Goal: Transaction & Acquisition: Book appointment/travel/reservation

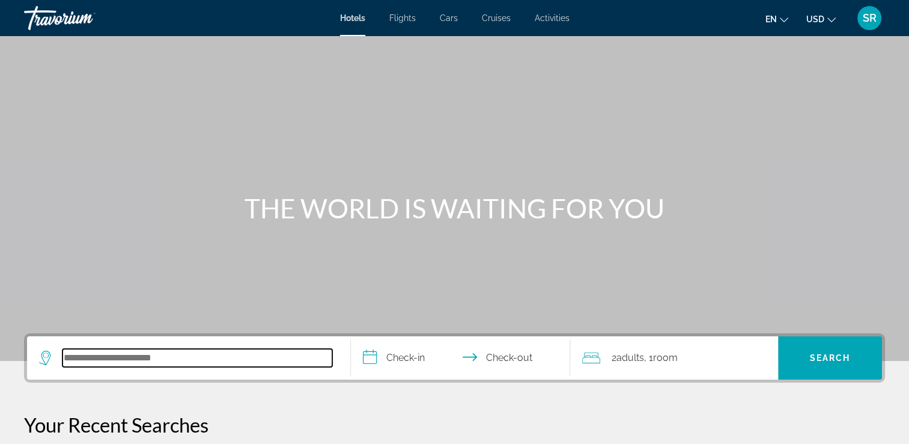
click at [139, 366] on input "Search hotel destination" at bounding box center [198, 358] width 270 height 18
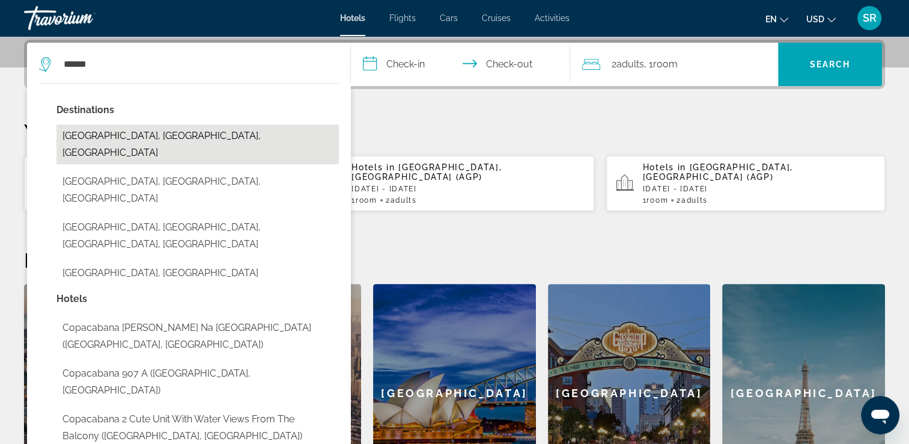
click at [200, 133] on button "Copacabana Beach, Rio De Janeiro, Brazil" at bounding box center [198, 144] width 283 height 40
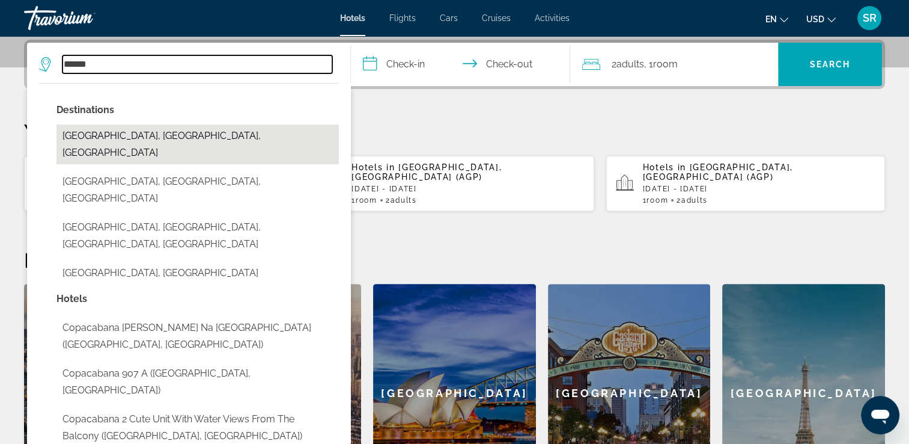
type input "**********"
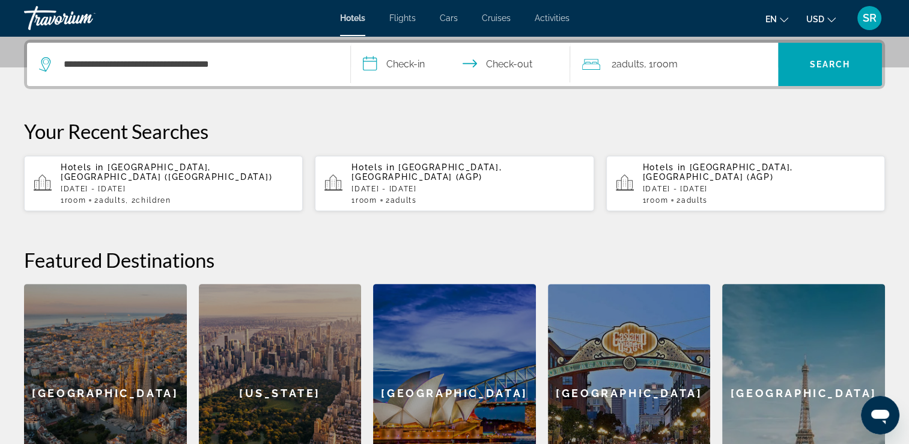
click at [413, 59] on input "**********" at bounding box center [463, 66] width 225 height 47
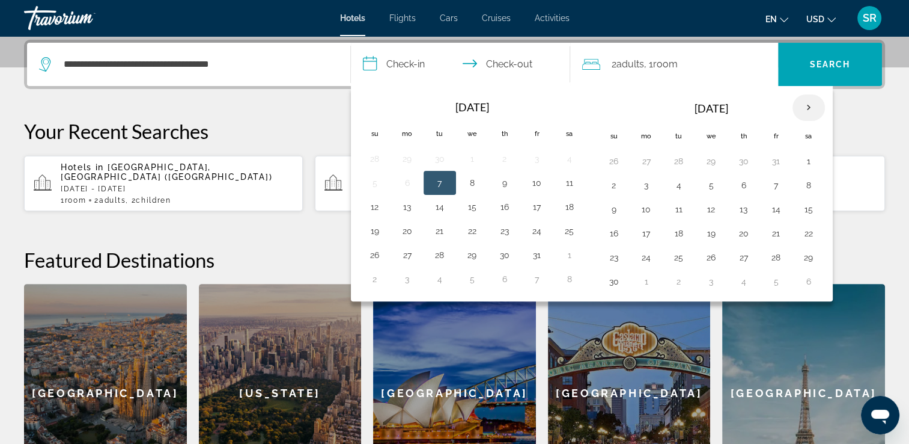
click at [807, 112] on th "Next month" at bounding box center [809, 107] width 32 height 26
click at [809, 232] on button "21" at bounding box center [808, 233] width 19 height 17
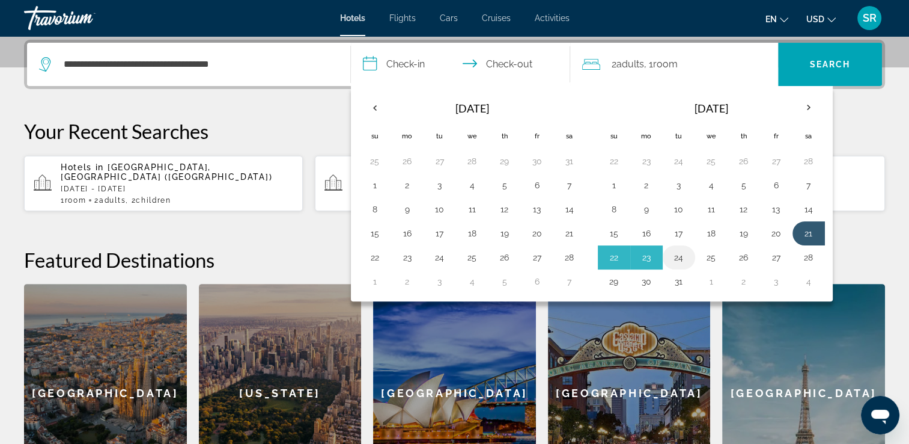
click at [676, 252] on button "24" at bounding box center [679, 257] width 19 height 17
type input "**********"
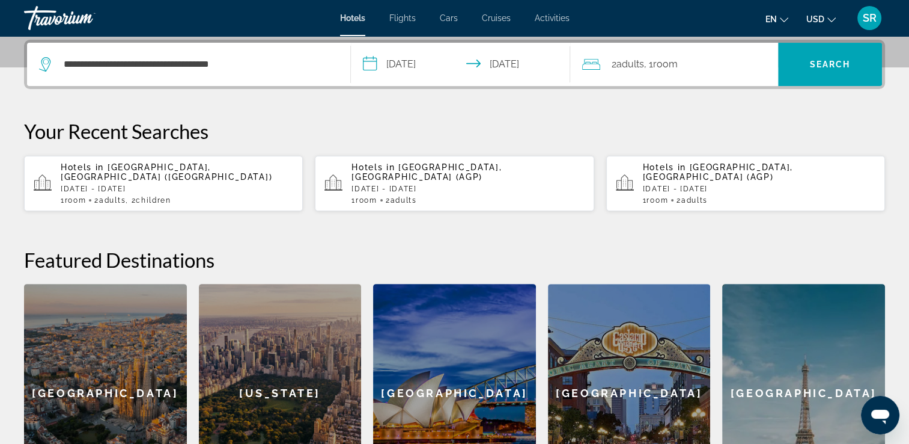
click at [666, 66] on span "Room" at bounding box center [665, 63] width 25 height 11
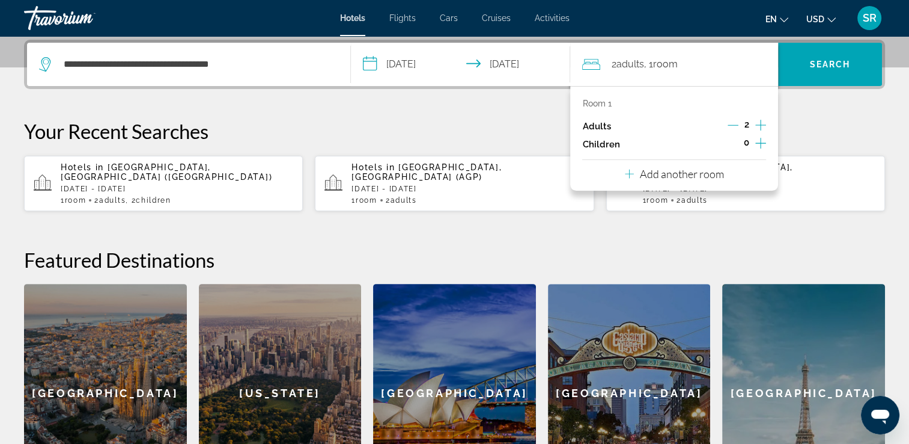
click at [760, 147] on icon "Increment children" at bounding box center [761, 143] width 11 height 11
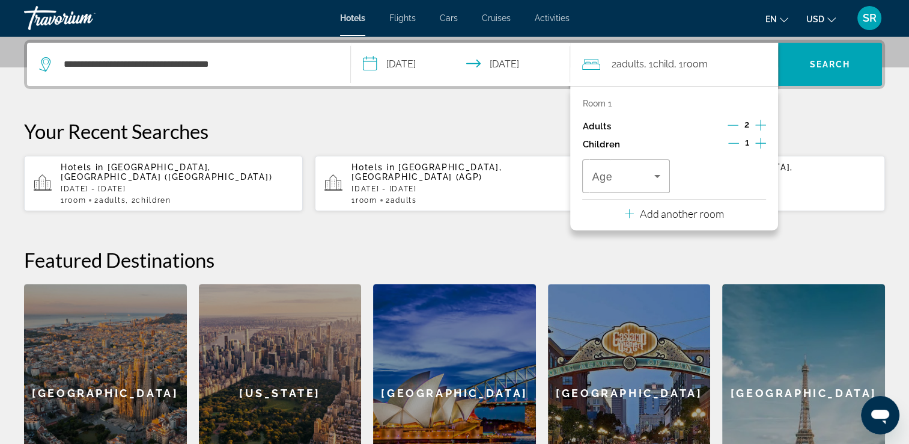
click at [762, 142] on icon "Increment children" at bounding box center [761, 143] width 11 height 11
click at [654, 182] on icon "Travelers: 2 adults, 2 children" at bounding box center [657, 176] width 14 height 14
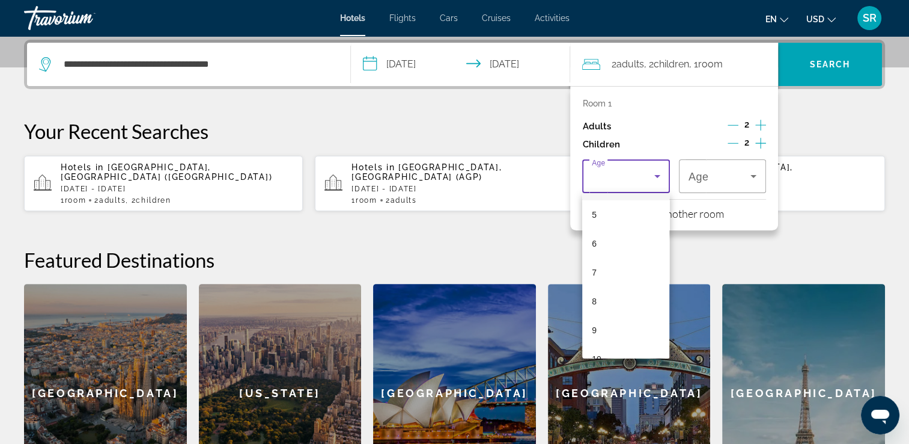
scroll to position [144, 0]
click at [601, 319] on mat-option "9" at bounding box center [625, 327] width 87 height 29
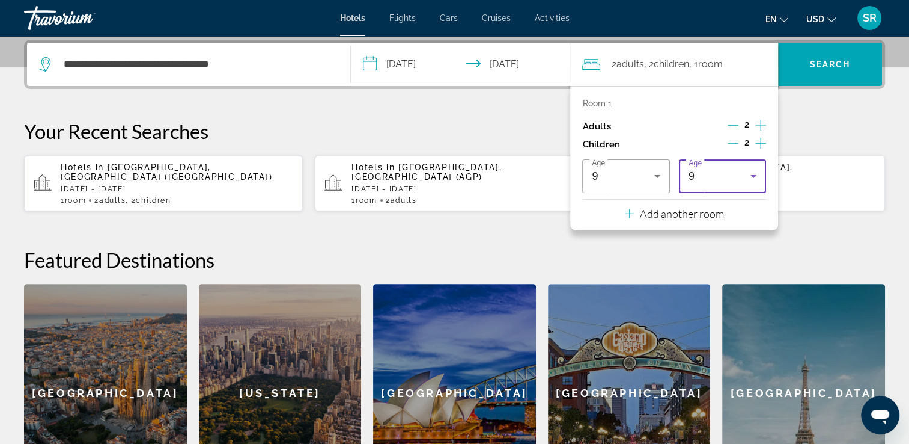
click at [742, 174] on div "9" at bounding box center [720, 176] width 62 height 14
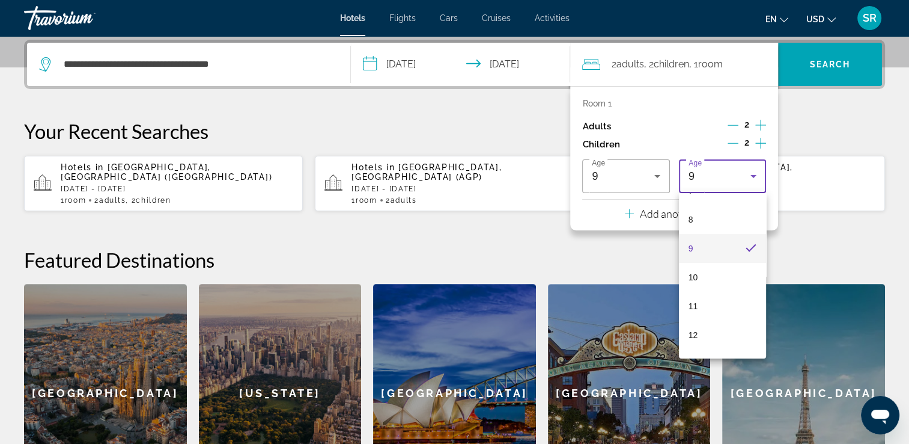
scroll to position [248, 0]
click at [703, 335] on mat-option "13" at bounding box center [722, 339] width 87 height 29
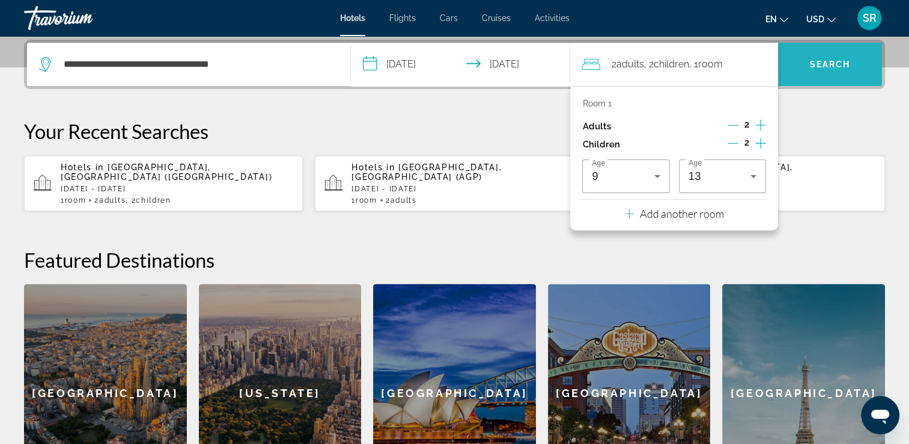
click at [834, 58] on span "Search" at bounding box center [830, 64] width 104 height 29
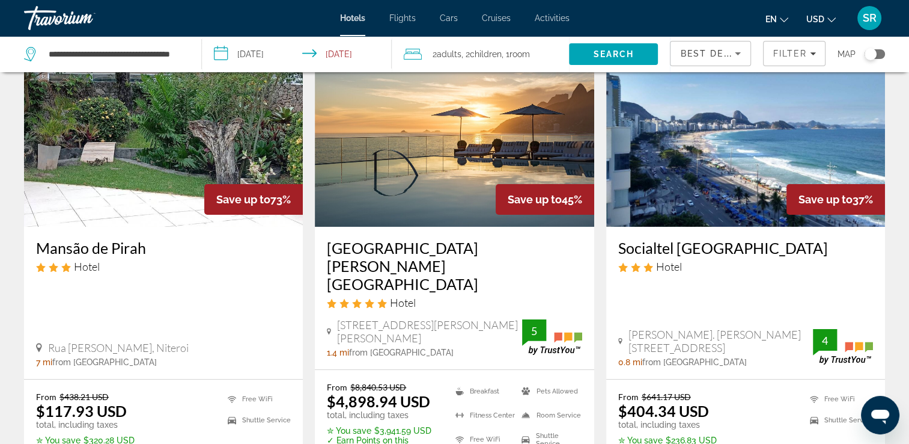
scroll to position [63, 0]
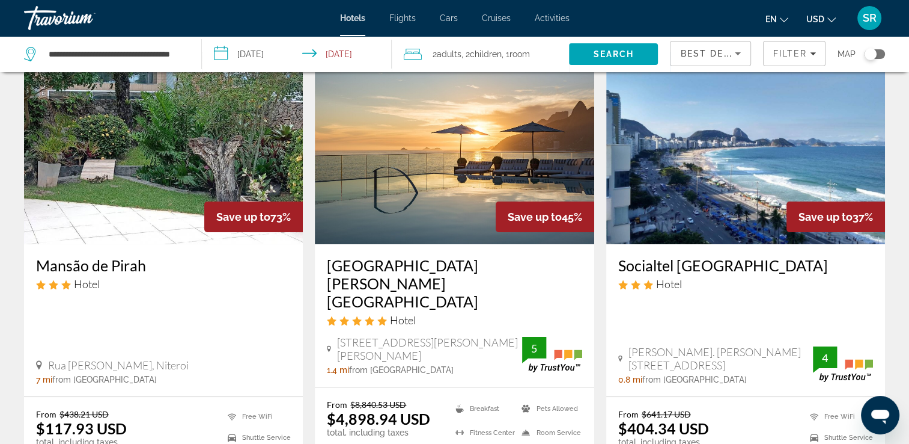
click at [833, 21] on icon "Change currency" at bounding box center [832, 20] width 8 height 8
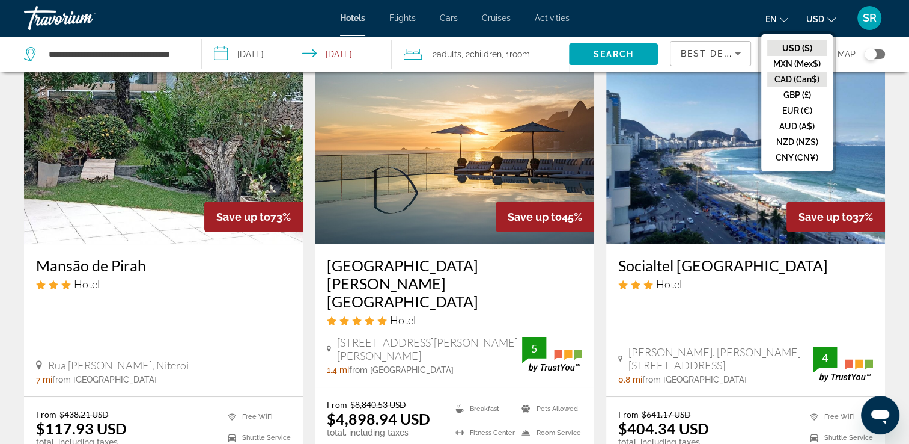
click at [786, 81] on button "CAD (Can$)" at bounding box center [798, 80] width 60 height 16
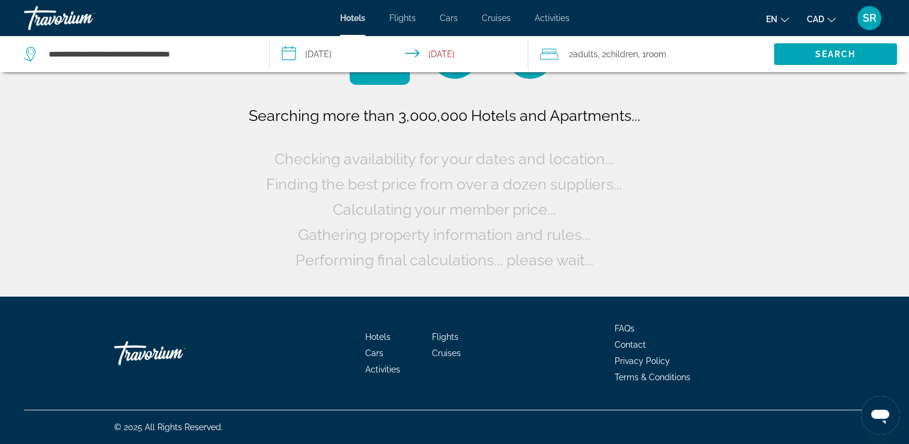
scroll to position [0, 0]
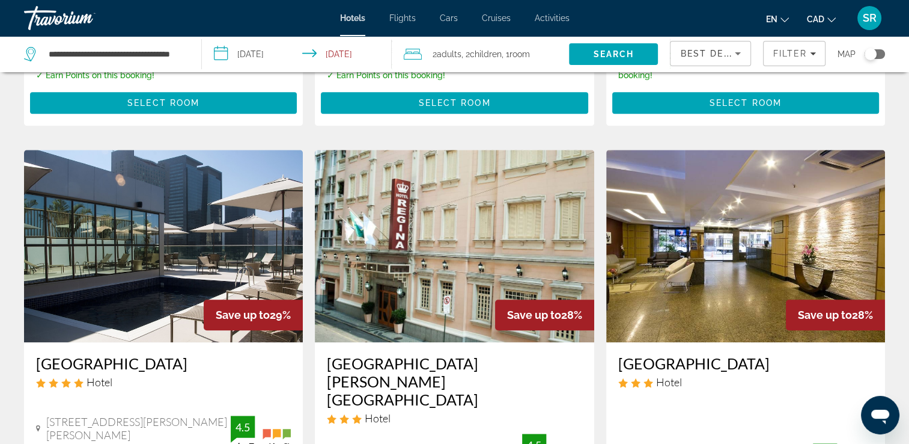
scroll to position [937, 0]
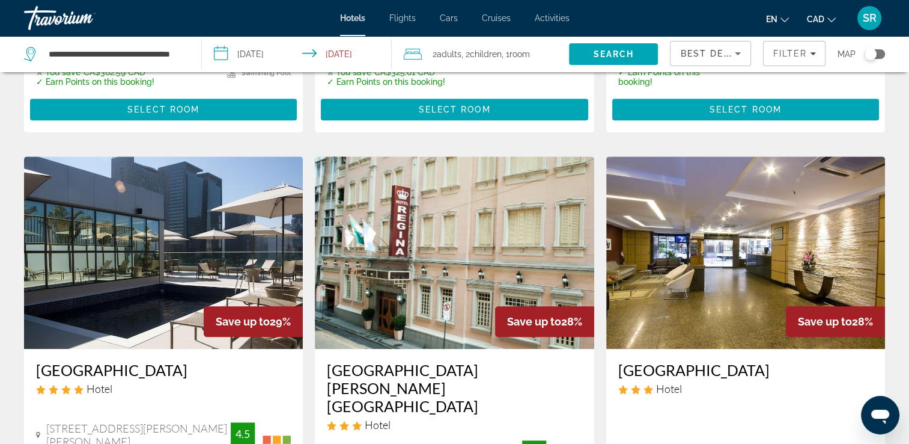
click at [145, 188] on img "Main content" at bounding box center [163, 252] width 279 height 192
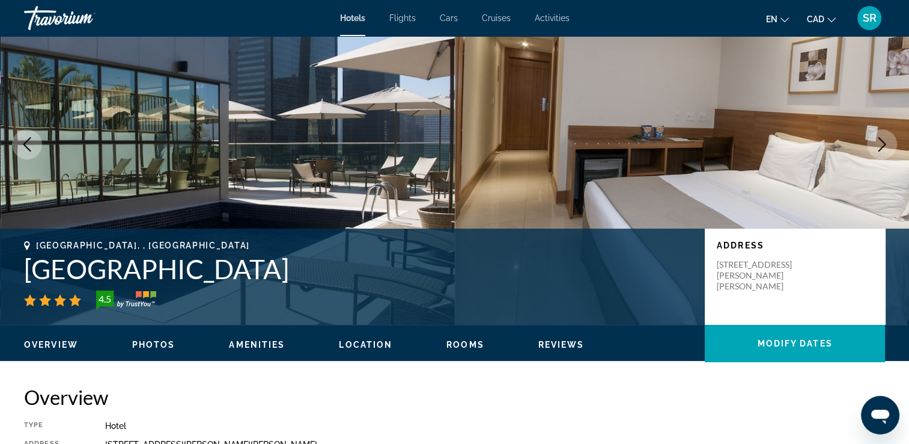
scroll to position [70, 0]
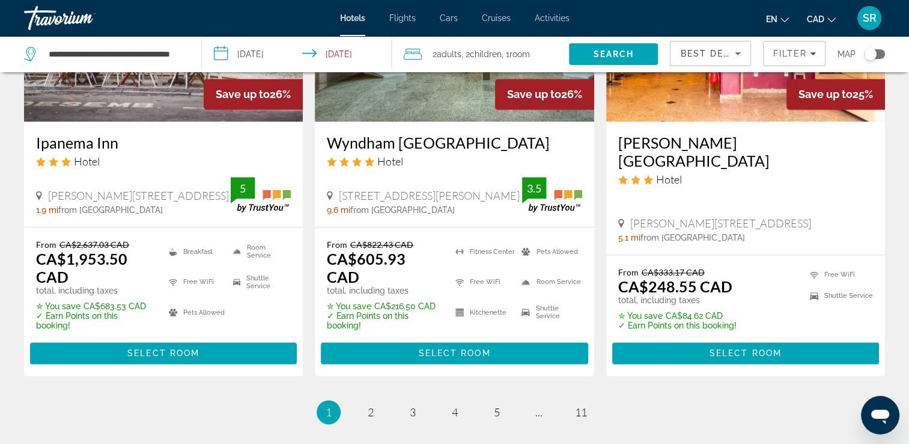
scroll to position [1696, 0]
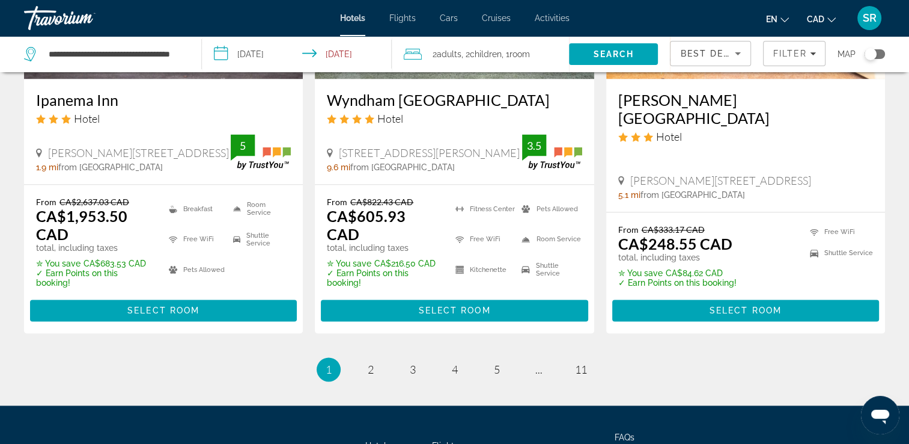
click at [733, 52] on icon "Sort by" at bounding box center [738, 53] width 14 height 14
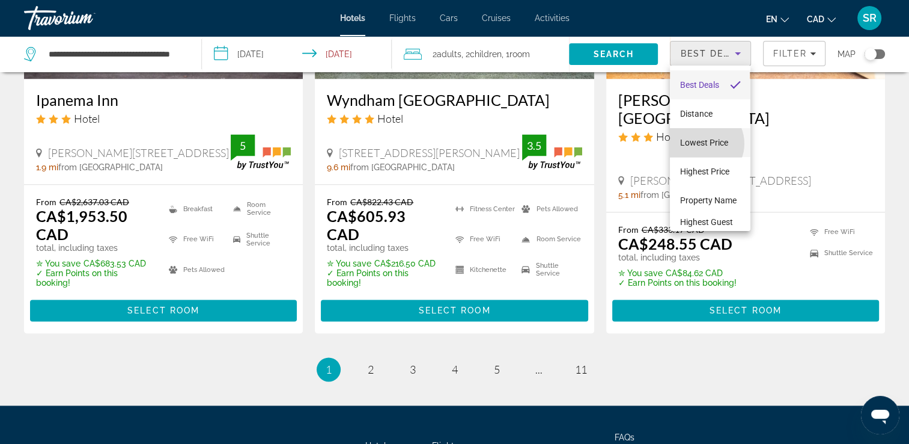
click at [702, 143] on span "Lowest Price" at bounding box center [704, 143] width 48 height 10
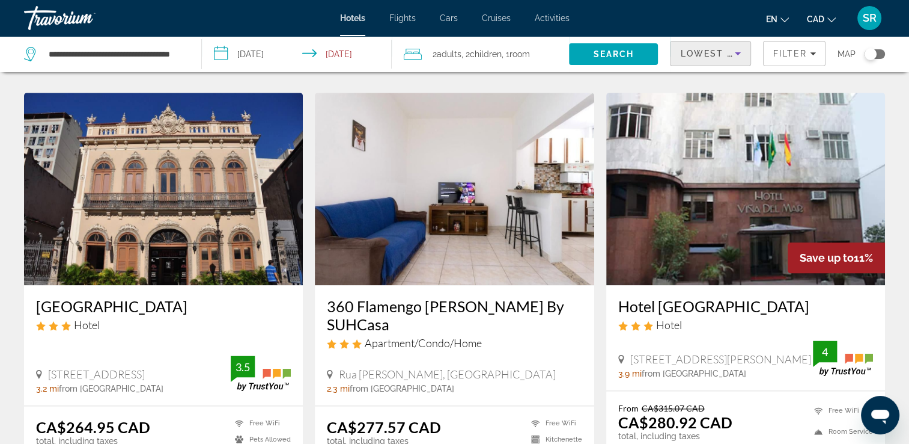
scroll to position [1465, 0]
